Goal: Task Accomplishment & Management: Use online tool/utility

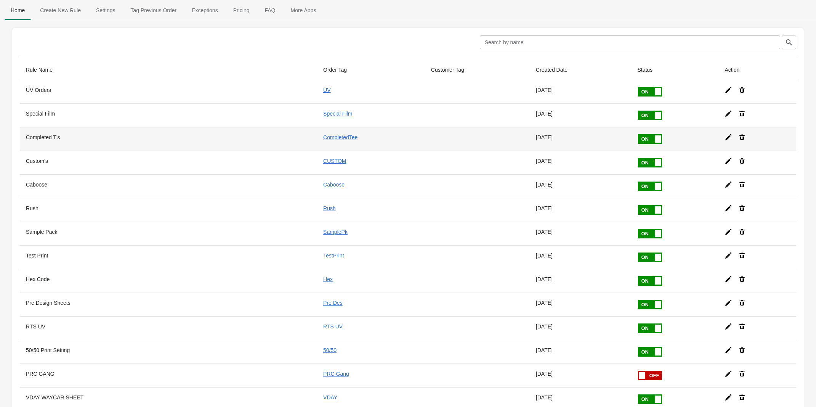
click at [725, 139] on icon at bounding box center [729, 137] width 8 height 8
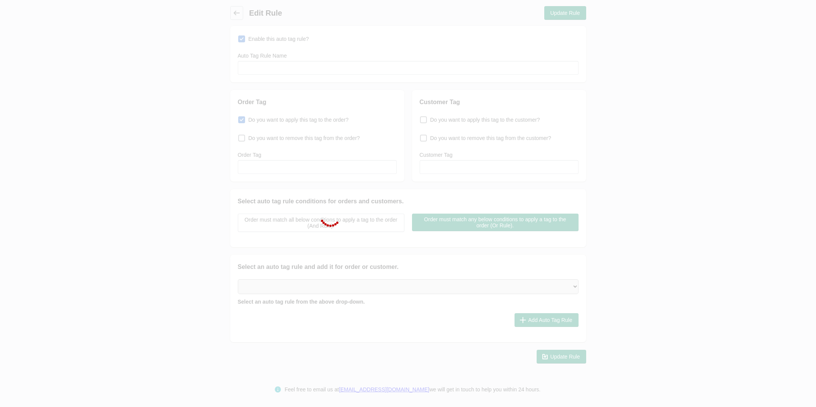
type input "Completed T's"
checkbox input "true"
type input "CompletedTee"
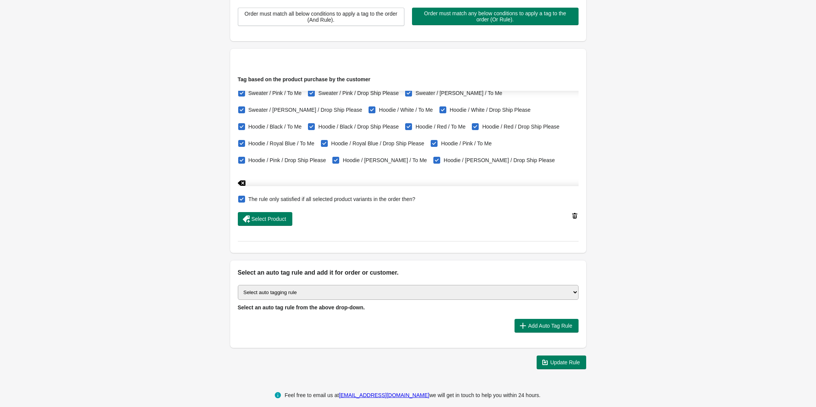
scroll to position [213, 0]
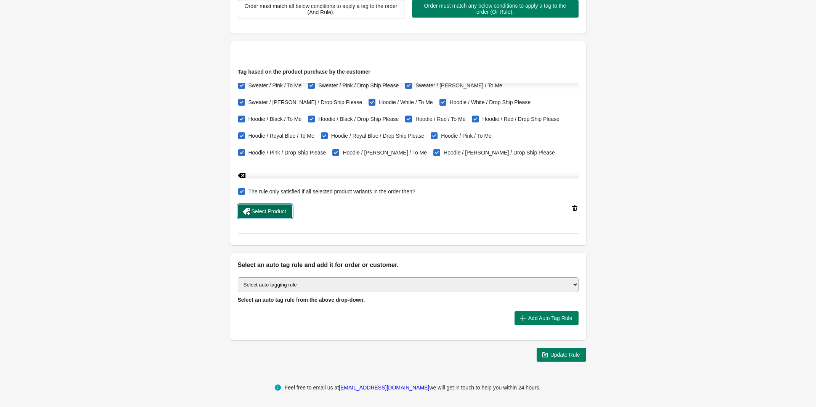
click at [238, 215] on button "Select Product" at bounding box center [265, 211] width 55 height 14
click at [561, 366] on div "Back Edit Rule Update Rule Enable this auto tag rule? Auto Tag Rule Name Comple…" at bounding box center [408, 77] width 380 height 581
click at [561, 357] on span "Update Rule" at bounding box center [565, 354] width 30 height 6
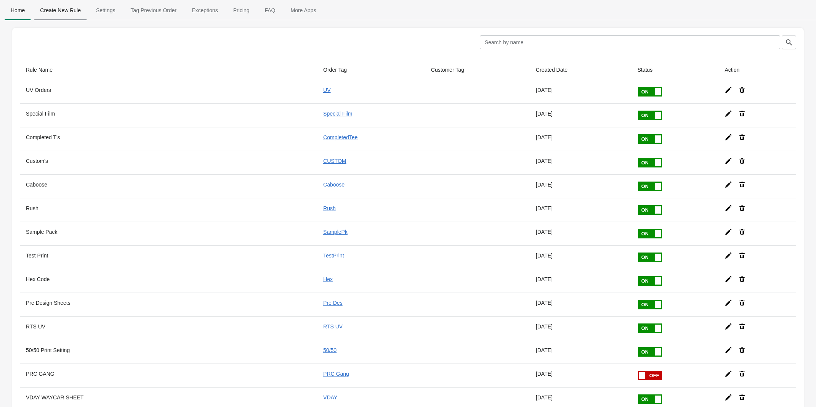
click at [74, 10] on span "Create New Rule" at bounding box center [60, 10] width 53 height 14
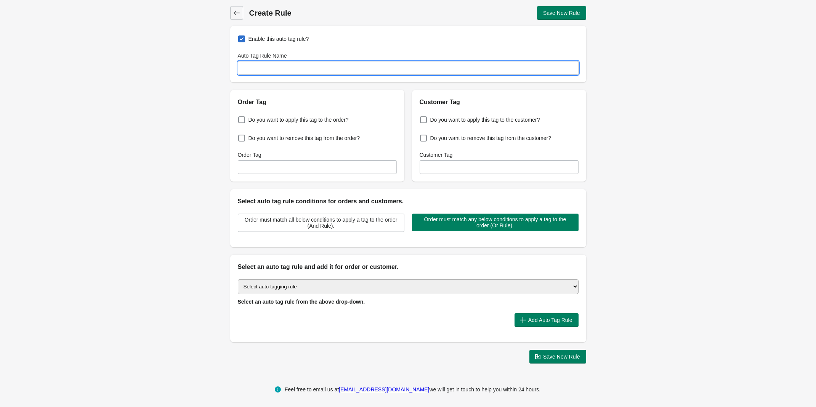
click at [343, 69] on input "Auto Tag Rule Name" at bounding box center [408, 68] width 341 height 14
type input "Only PRC Print"
click at [428, 120] on label "Do you want to apply this tag to the customer?" at bounding box center [480, 119] width 120 height 11
click at [422, 118] on input "Do you want to apply this tag to the customer?" at bounding box center [422, 117] width 0 height 0
checkbox input "true"
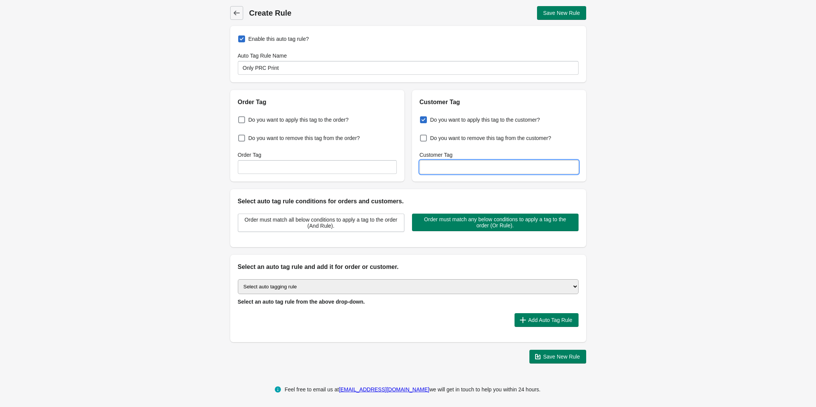
click at [438, 164] on input "Customer Tag" at bounding box center [499, 167] width 159 height 14
type input "PRC ONLY"
click at [530, 317] on span "Add Auto Tag Rule" at bounding box center [550, 320] width 44 height 6
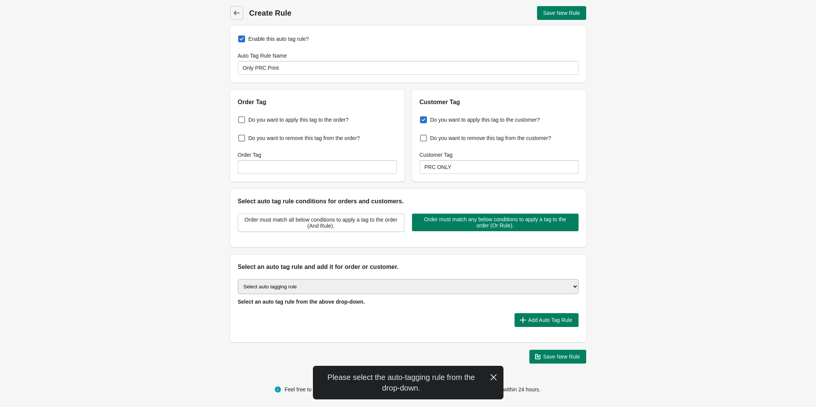
click at [460, 288] on select "Select auto tagging rule Tag by order amount Tag based on the order count (Volu…" at bounding box center [408, 286] width 341 height 15
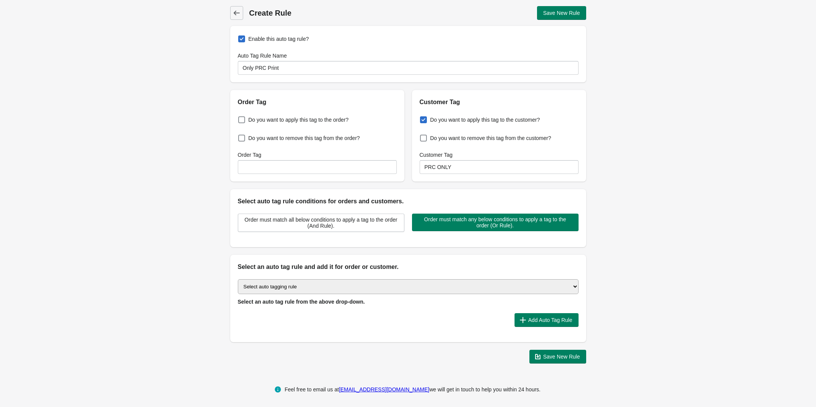
select select "8"
click at [238, 279] on select "Select auto tagging rule Tag by order amount Tag based on the order count (Volu…" at bounding box center [408, 286] width 341 height 15
click at [552, 318] on span "Add Auto Tag Rule" at bounding box center [550, 320] width 44 height 6
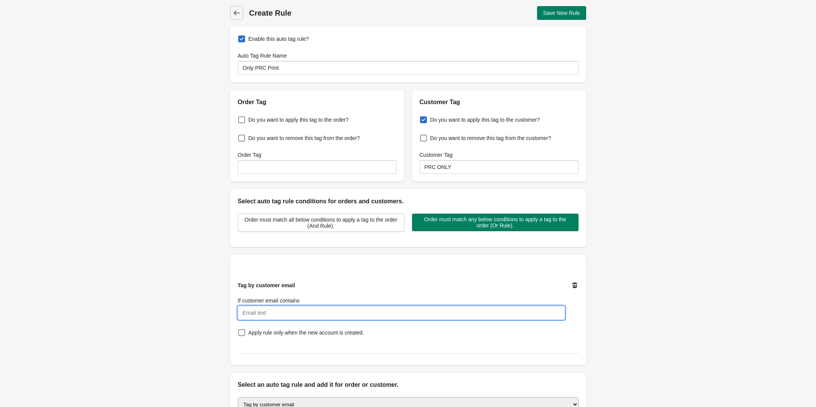
click at [340, 306] on input "If customer email contains" at bounding box center [401, 313] width 327 height 14
click at [338, 311] on input "If customer email contains" at bounding box center [401, 313] width 327 height 14
paste input "[PERSON_NAME][EMAIL_ADDRESS][DOMAIN_NAME]"
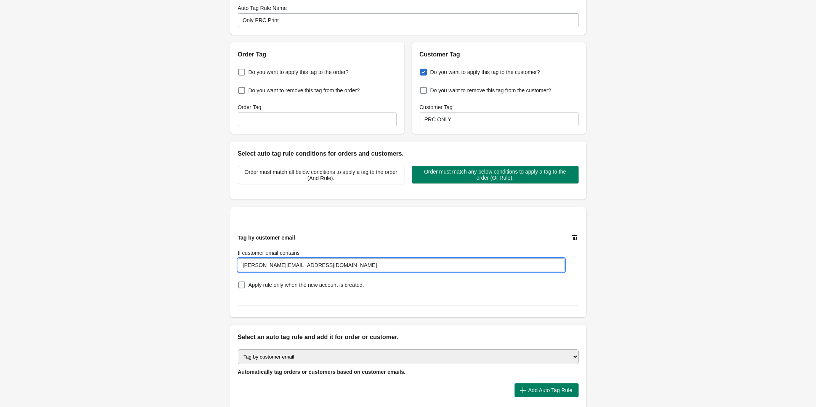
scroll to position [95, 0]
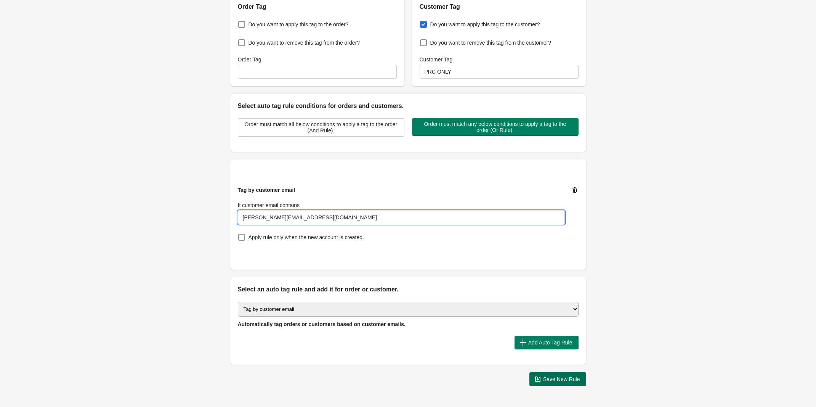
type input "[PERSON_NAME][EMAIL_ADDRESS][DOMAIN_NAME]"
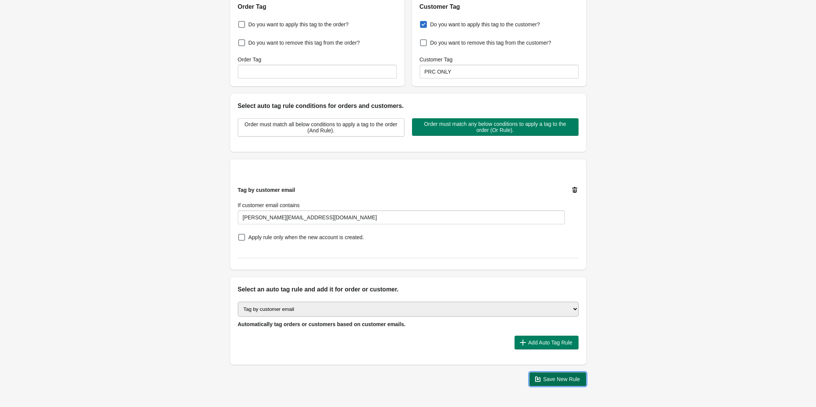
click at [544, 385] on button "Save New Rule" at bounding box center [557, 379] width 57 height 14
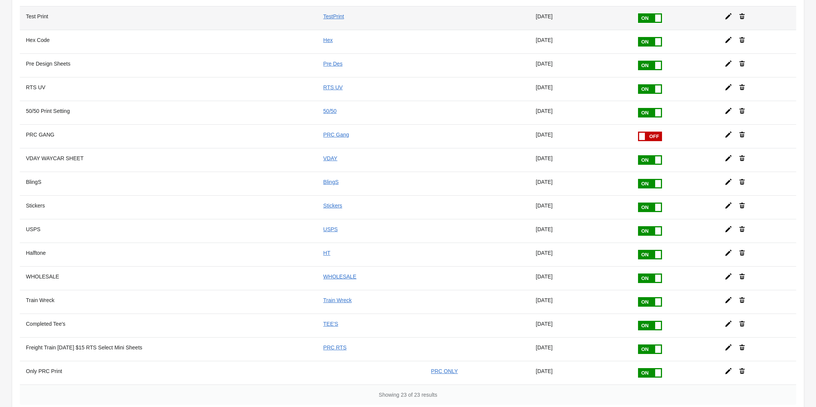
scroll to position [281, 0]
